Goal: Check status: Check status

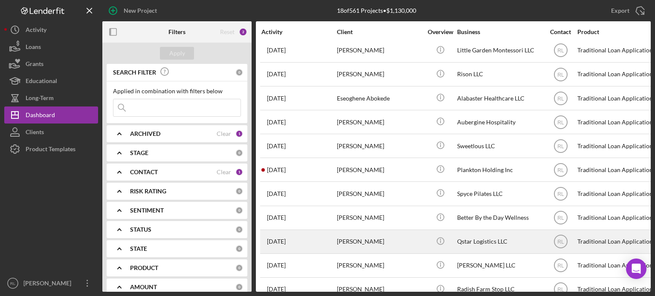
scroll to position [191, 0]
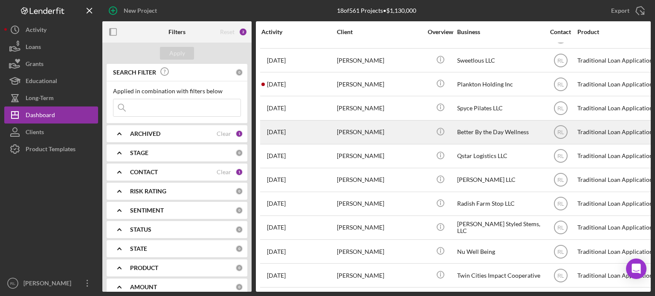
click at [407, 125] on div "[PERSON_NAME]" at bounding box center [379, 132] width 85 height 23
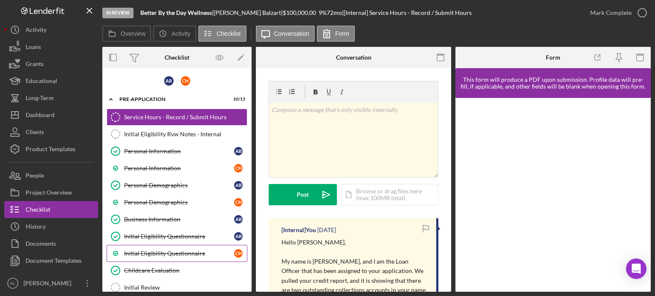
click at [177, 250] on div "Initial Eligibility Questionnaire" at bounding box center [179, 253] width 110 height 7
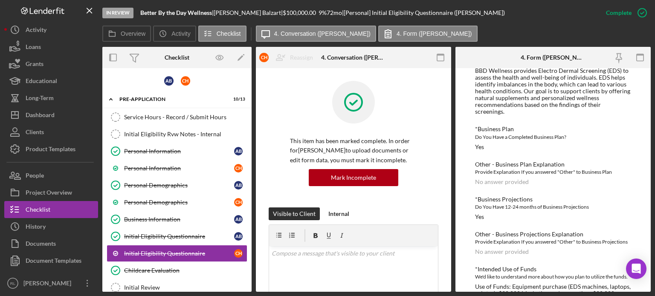
scroll to position [681, 0]
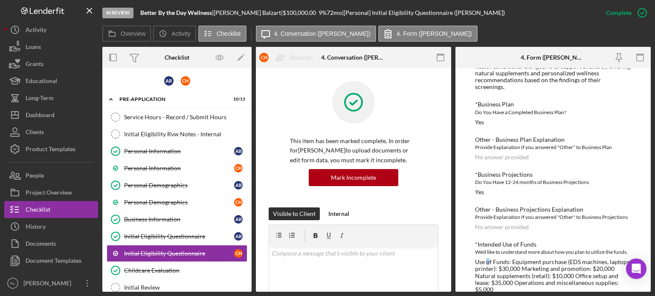
drag, startPoint x: 489, startPoint y: 246, endPoint x: 484, endPoint y: 245, distance: 5.3
click at [484, 259] on div "Use of Funds: Equipment purchase (EDS machines, laptops, printer): $30,000 Mark…" at bounding box center [553, 276] width 156 height 34
drag, startPoint x: 475, startPoint y: 242, endPoint x: 523, endPoint y: 196, distance: 66.9
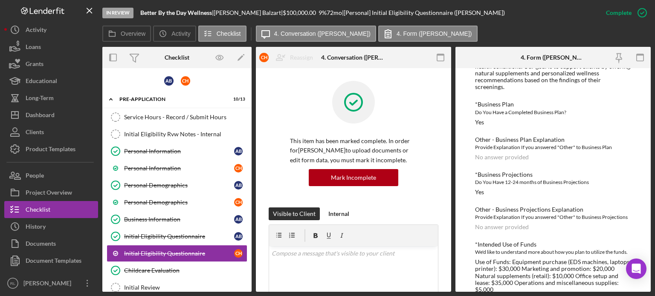
drag, startPoint x: 559, startPoint y: 151, endPoint x: 551, endPoint y: 150, distance: 8.3
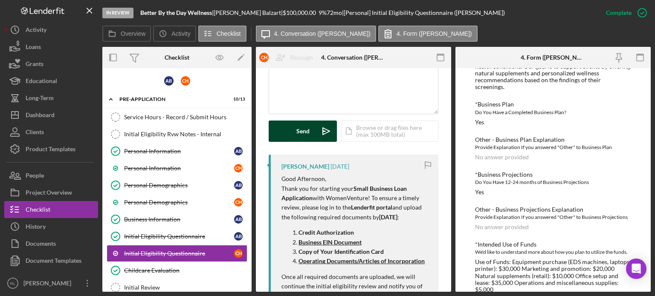
scroll to position [206, 0]
